Goal: Use online tool/utility: Utilize a website feature to perform a specific function

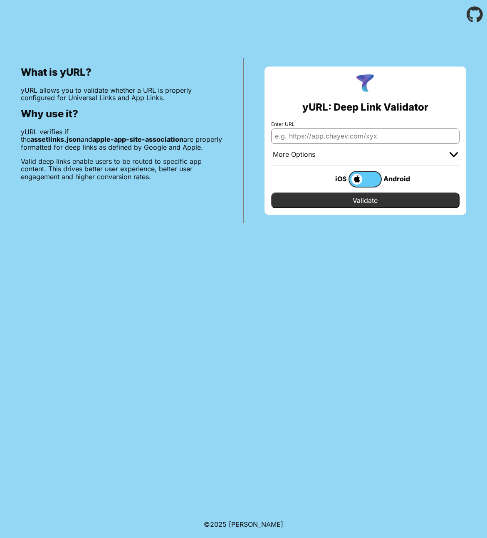
click at [309, 135] on input "Enter URL" at bounding box center [365, 136] width 189 height 15
paste input "[DOMAIN_NAME]"
type input "[DOMAIN_NAME]"
click at [335, 196] on input "Validate" at bounding box center [365, 201] width 189 height 16
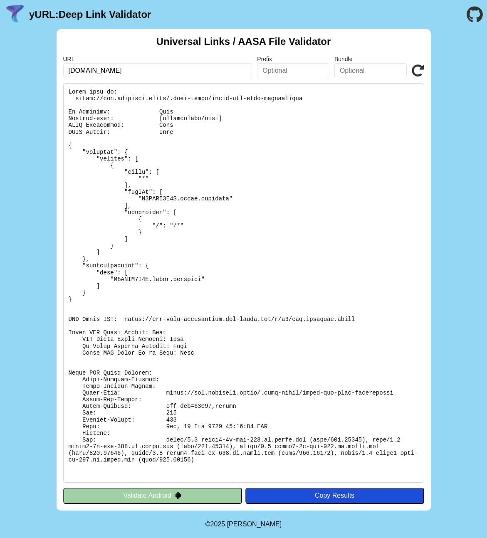
click at [209, 493] on button "Validate Android" at bounding box center [152, 496] width 179 height 16
